Goal: Browse casually

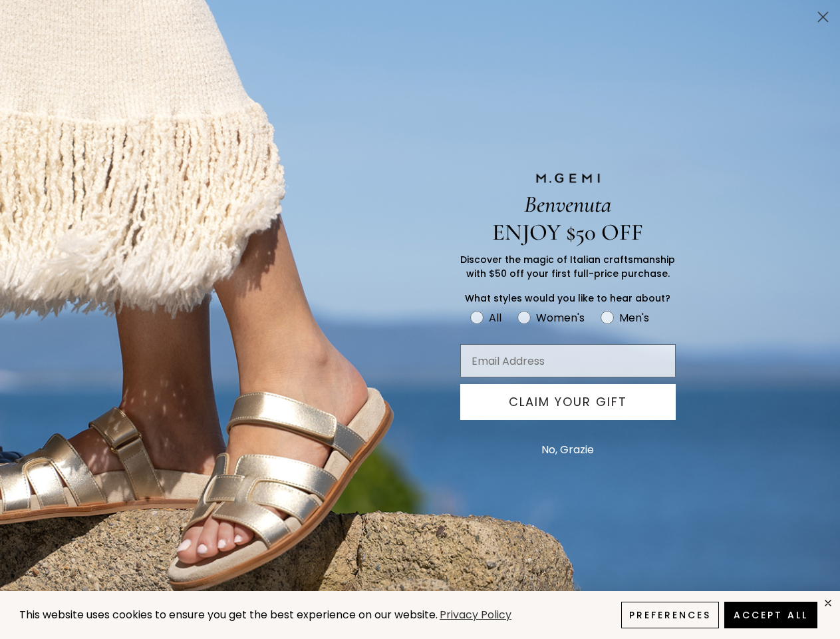
click at [823, 17] on icon "Close dialog" at bounding box center [823, 17] width 9 height 9
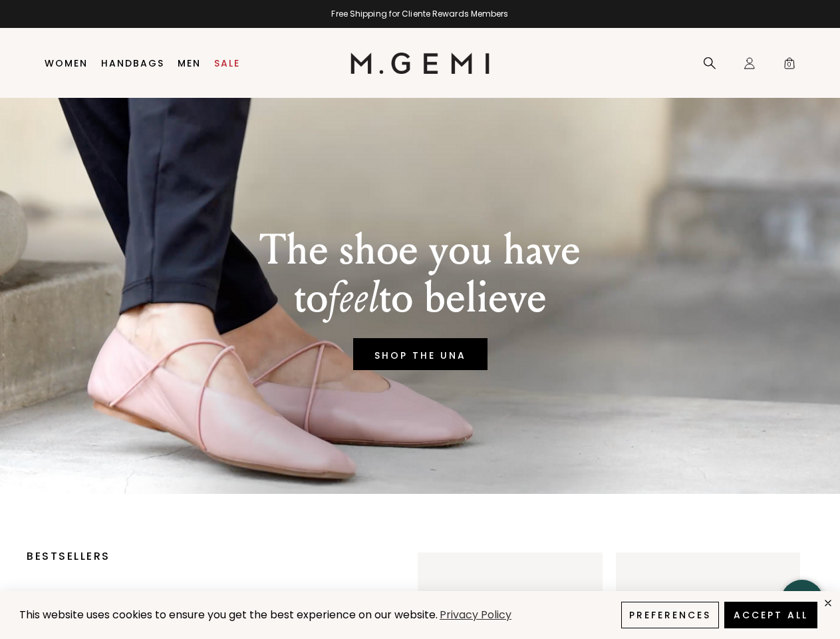
click at [568, 402] on button "CLAIM YOUR GIFT" at bounding box center [568, 402] width 216 height 36
click at [568, 450] on body "This website uses cookies to ensure you get the best experience on our website.…" at bounding box center [420, 319] width 840 height 639
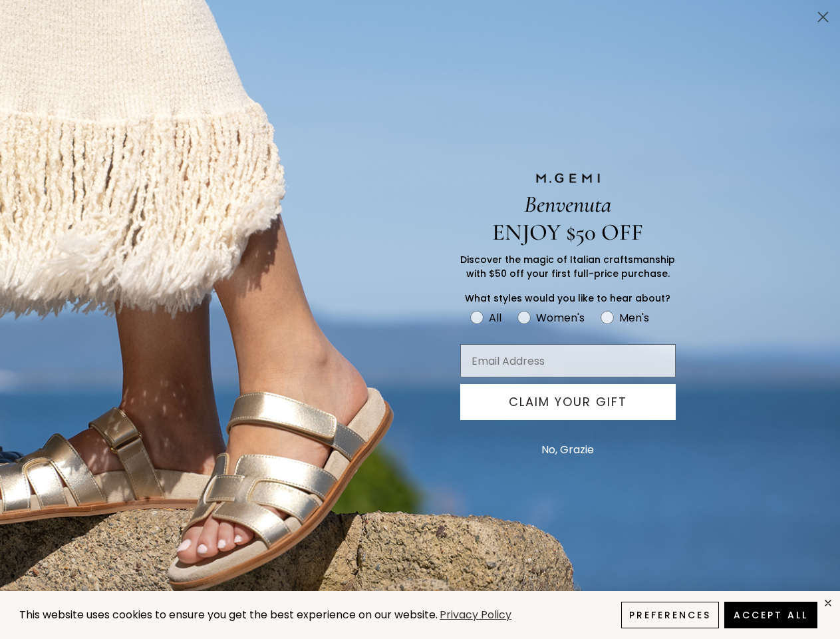
click at [823, 17] on icon "Close dialog" at bounding box center [823, 17] width 9 height 9
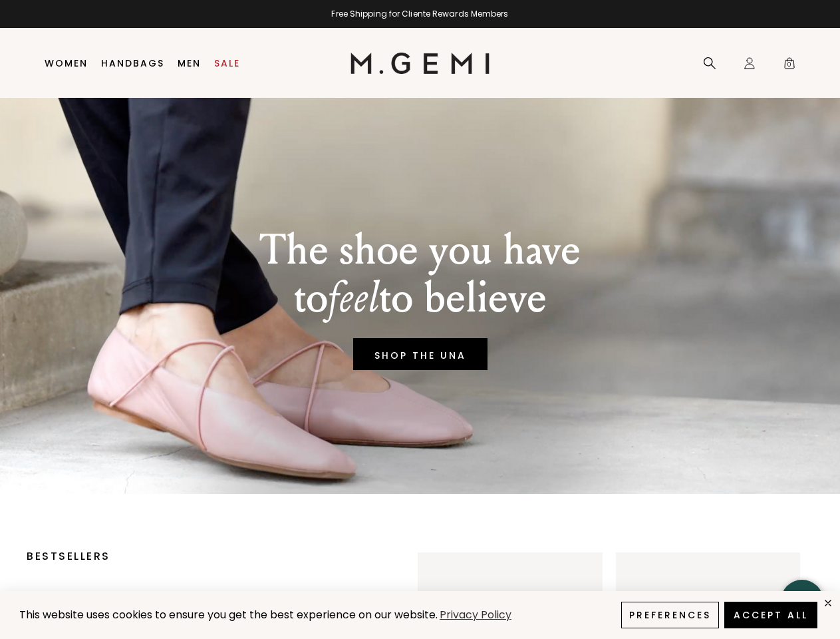
click at [568, 402] on button "CLAIM YOUR GIFT" at bounding box center [568, 402] width 216 height 36
click at [568, 450] on div "The shoe you have to feel to believe SHOP THE UNA" at bounding box center [420, 296] width 787 height 396
